Goal: Information Seeking & Learning: Learn about a topic

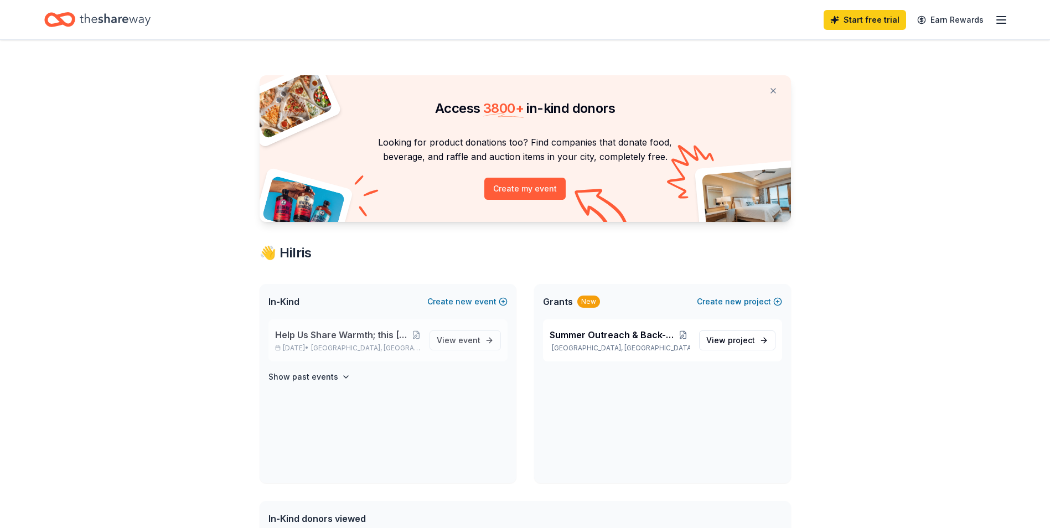
click at [345, 336] on span "Help Us Share Warmth; this [DATE], GHGS is proud to give back to the City of [G…" at bounding box center [343, 334] width 137 height 13
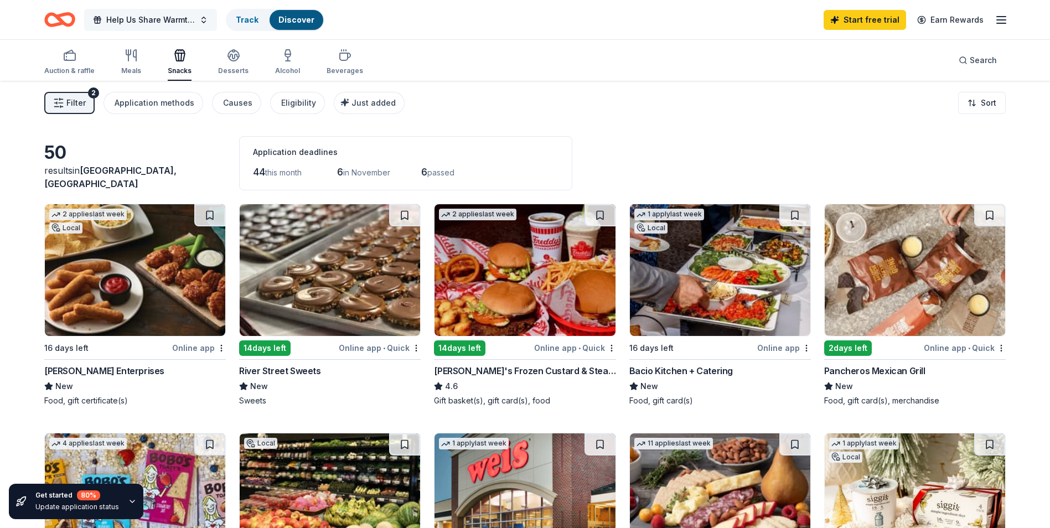
click at [169, 17] on span "Help Us Share Warmth; this [DATE], GHGS is proud to give back to the City of [G…" at bounding box center [150, 19] width 89 height 13
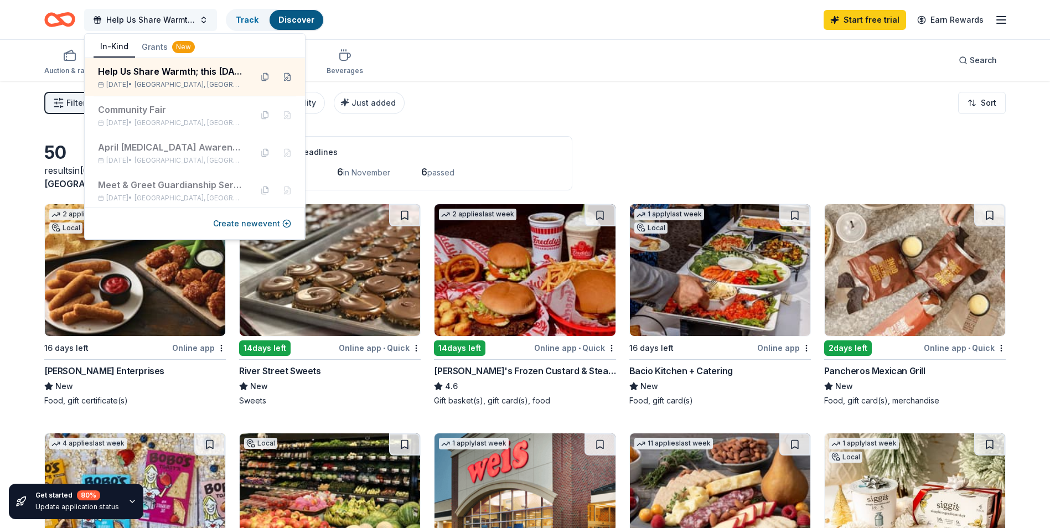
click at [169, 17] on span "Help Us Share Warmth; this [DATE], GHGS is proud to give back to the City of [G…" at bounding box center [150, 19] width 89 height 13
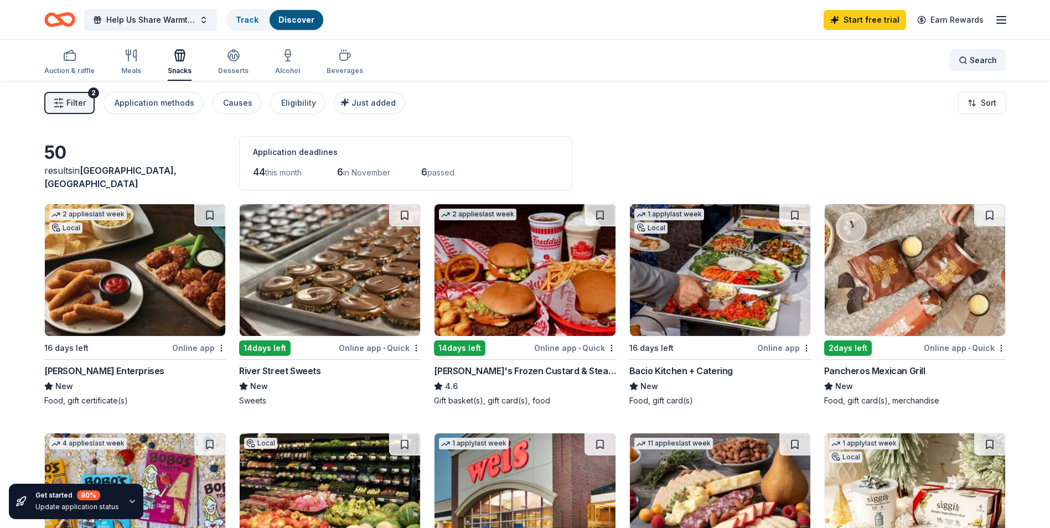
click at [991, 59] on span "Search" at bounding box center [983, 60] width 27 height 13
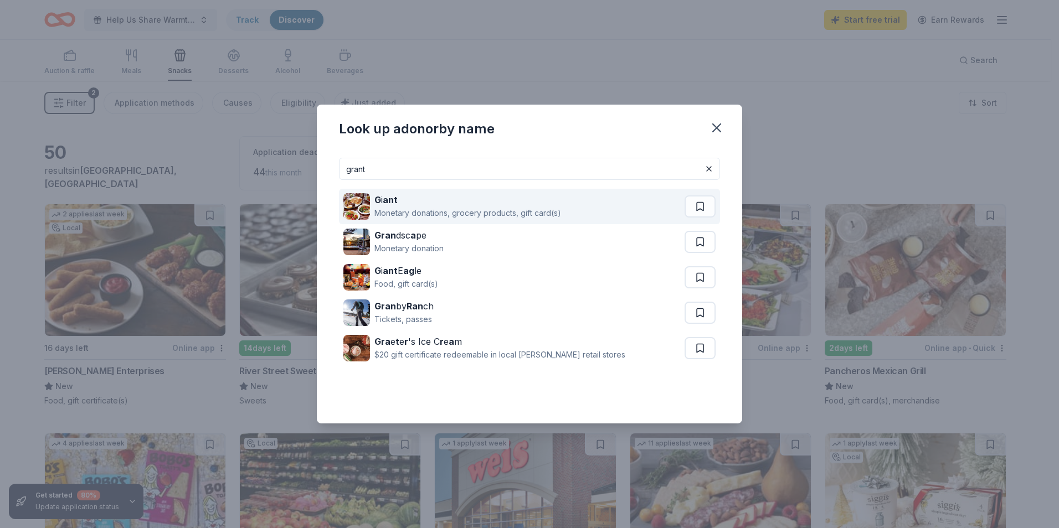
click at [637, 219] on div "G i ant Monetary donations, grocery products, gift card(s)" at bounding box center [513, 206] width 341 height 35
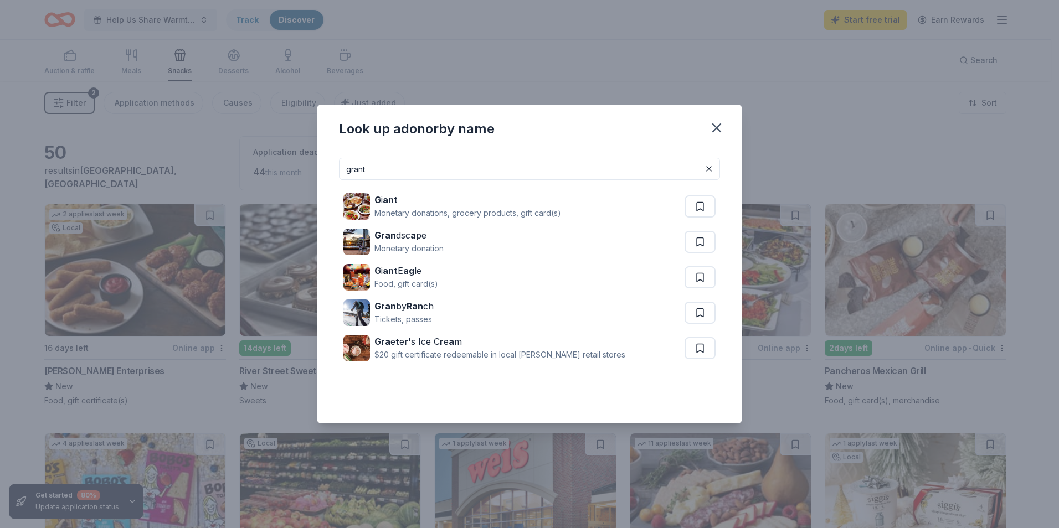
click at [383, 164] on input "grant" at bounding box center [529, 169] width 381 height 22
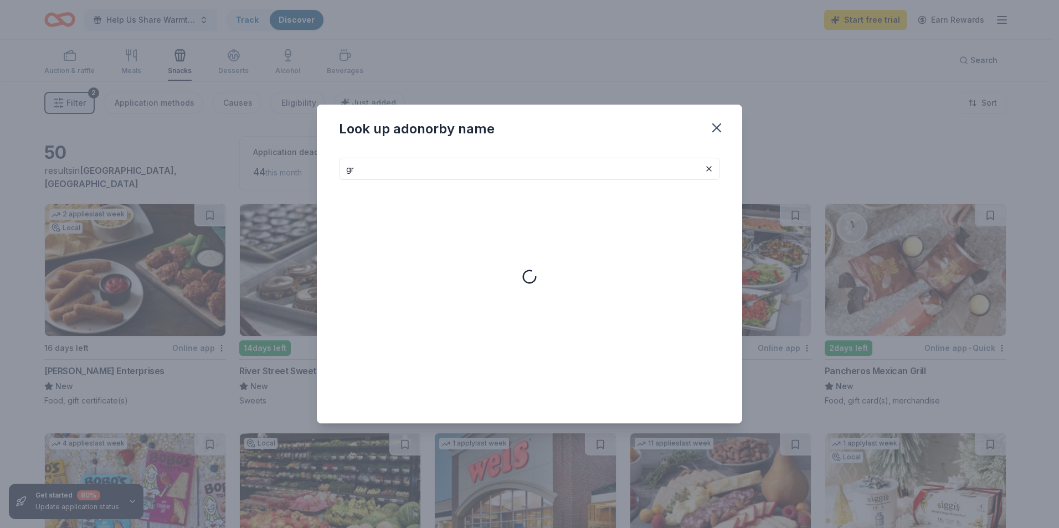
type input "g"
type input "m"
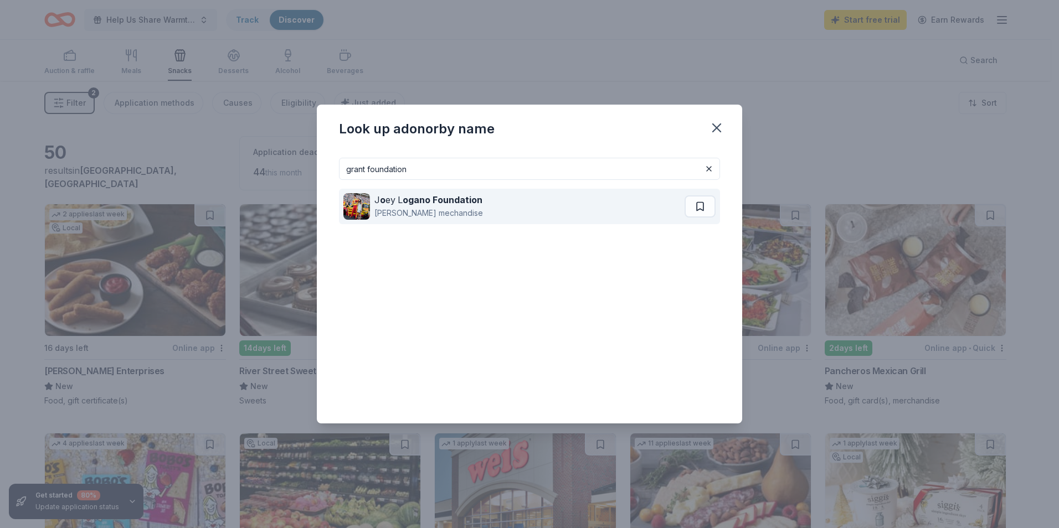
type input "grant foundation"
click at [429, 208] on div "[PERSON_NAME] mechandise" at bounding box center [428, 213] width 109 height 13
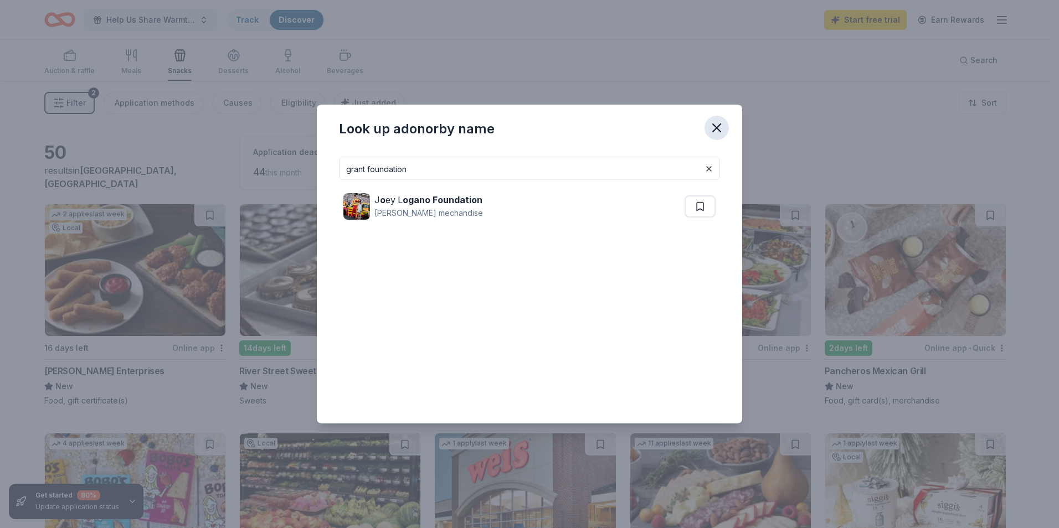
click at [710, 125] on icon "button" at bounding box center [717, 128] width 16 height 16
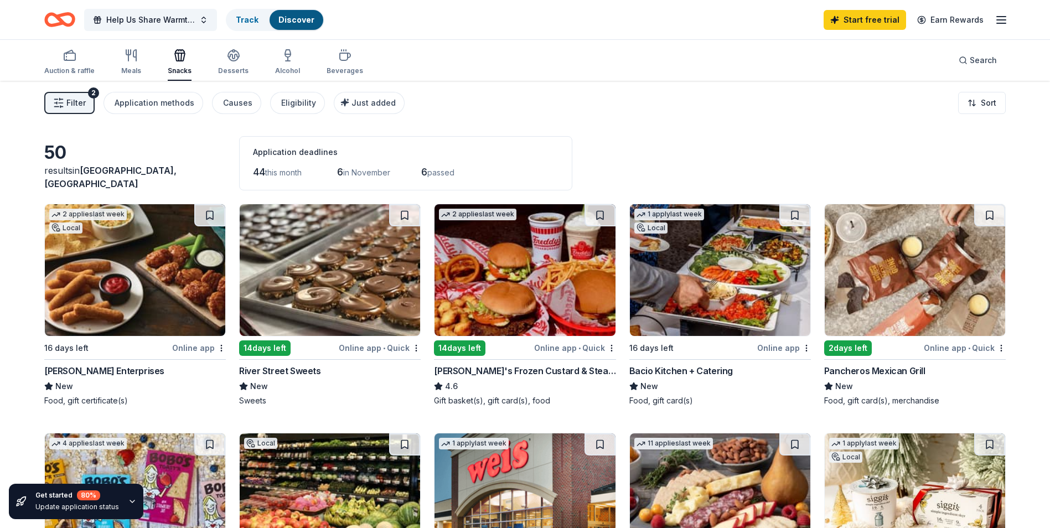
click at [321, 271] on img at bounding box center [330, 270] width 180 height 132
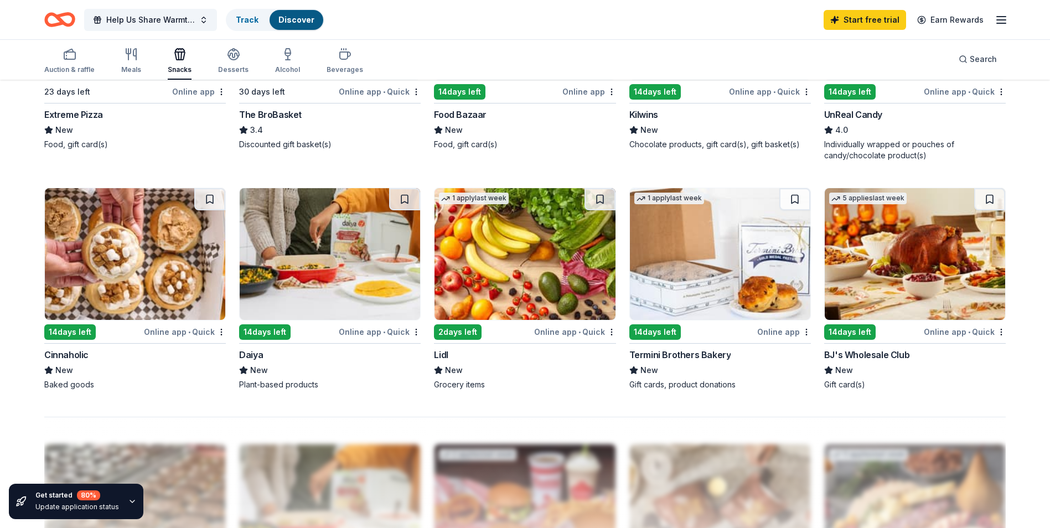
scroll to position [720, 0]
